Goal: Find specific page/section: Find specific page/section

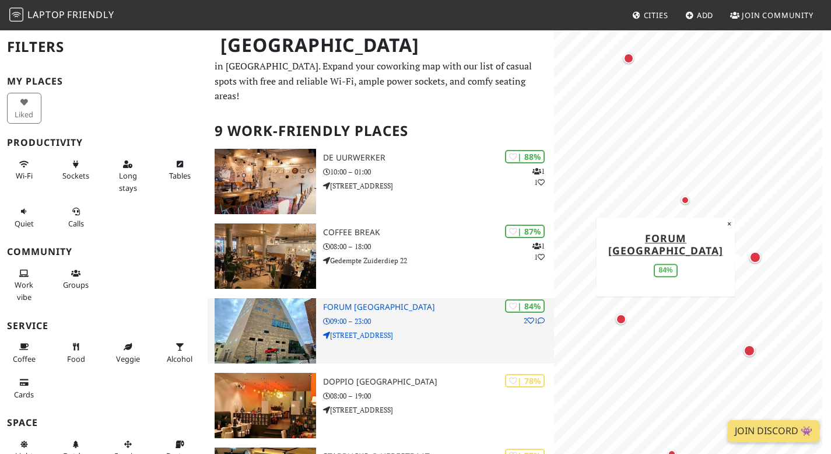
scroll to position [18, 0]
click at [540, 324] on icon at bounding box center [540, 320] width 7 height 7
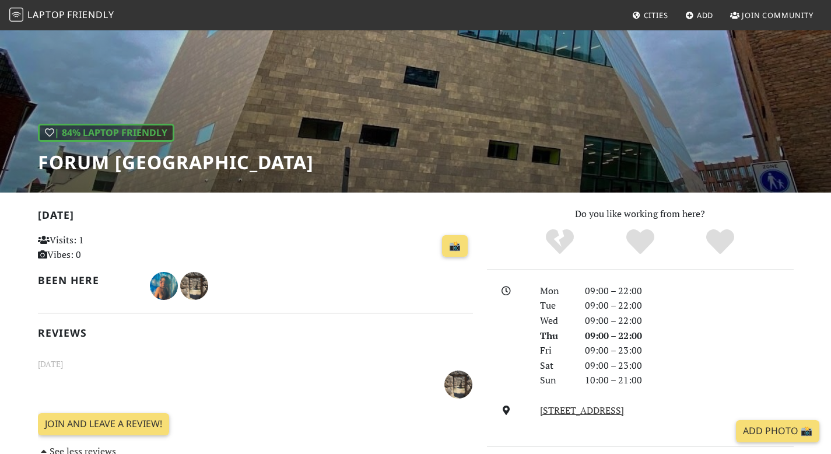
scroll to position [78, 0]
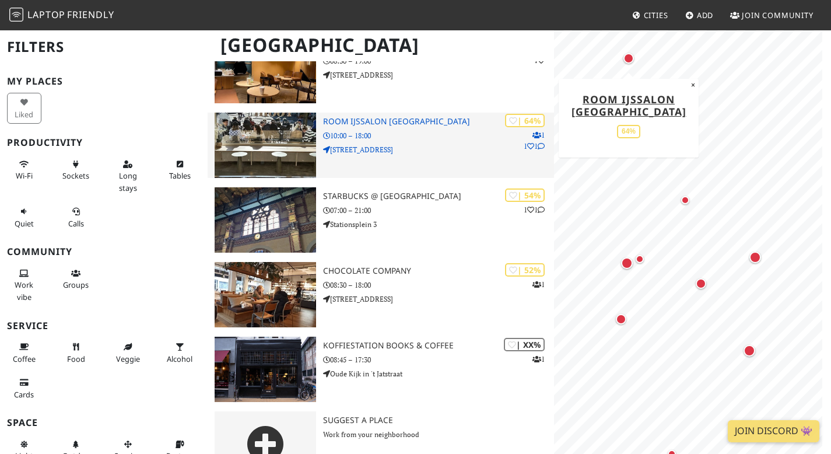
scroll to position [466, 0]
